Goal: Obtain resource: Obtain resource

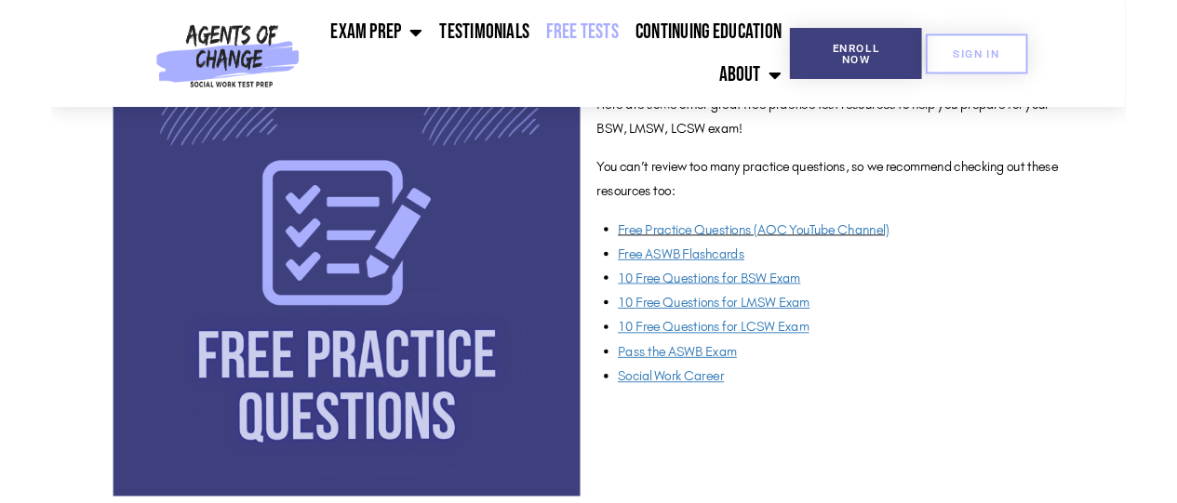
scroll to position [1458, 0]
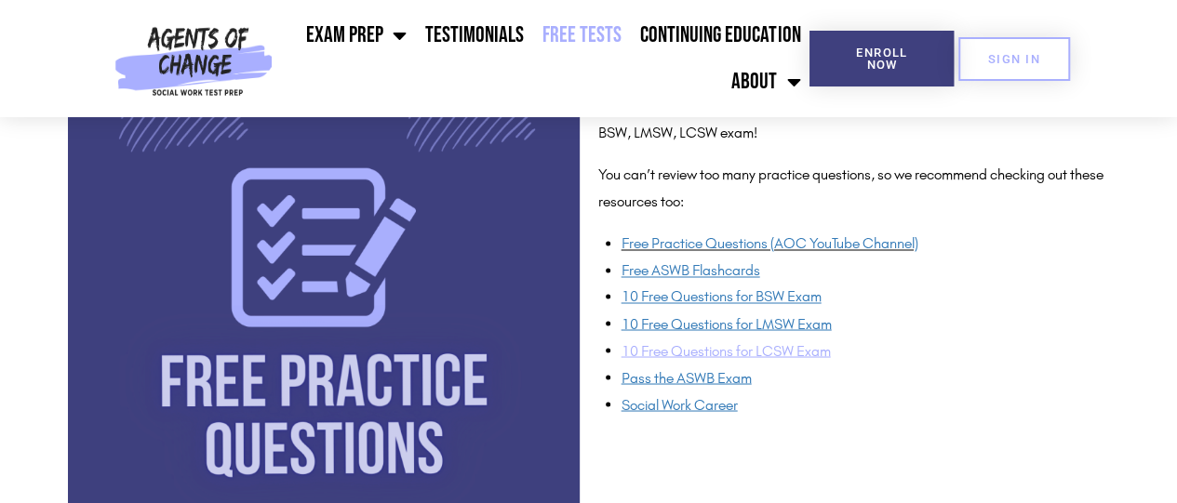
click at [774, 353] on span "10 Free Questions for LCSW Exam" at bounding box center [725, 350] width 209 height 18
click at [719, 267] on u "Free ASWB Flashcards" at bounding box center [690, 270] width 139 height 18
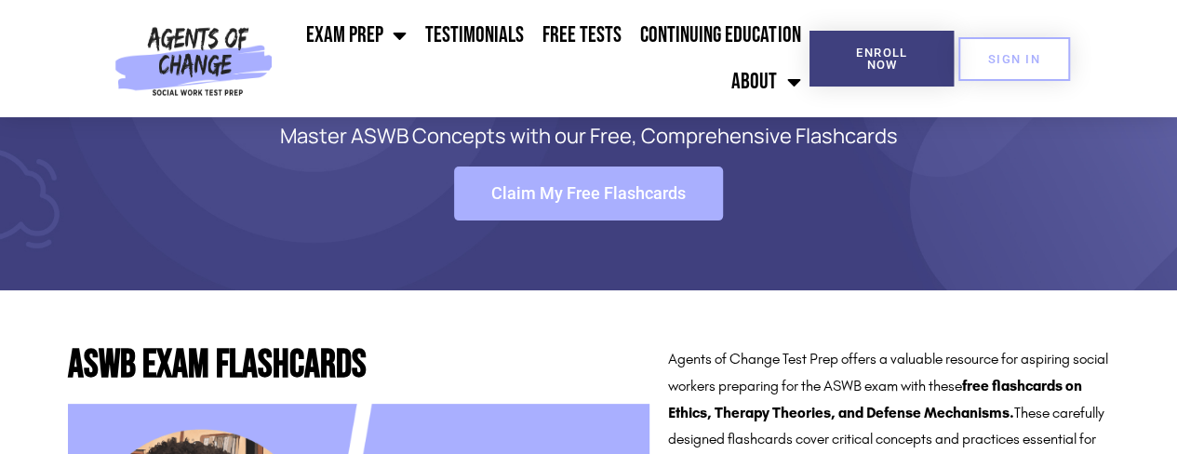
scroll to position [136, 0]
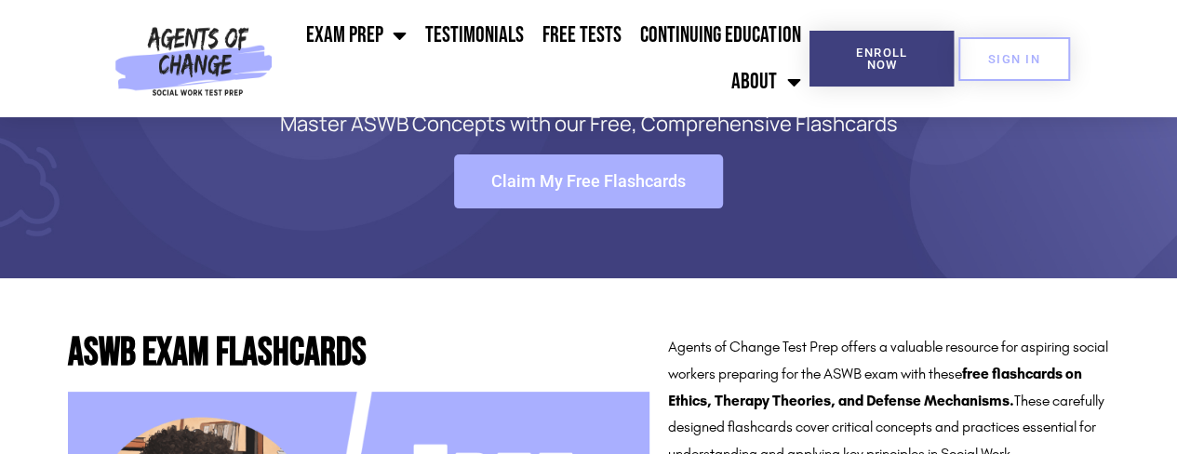
click at [588, 173] on span "Claim My Free Flashcards" at bounding box center [588, 181] width 194 height 17
